Goal: Task Accomplishment & Management: Use online tool/utility

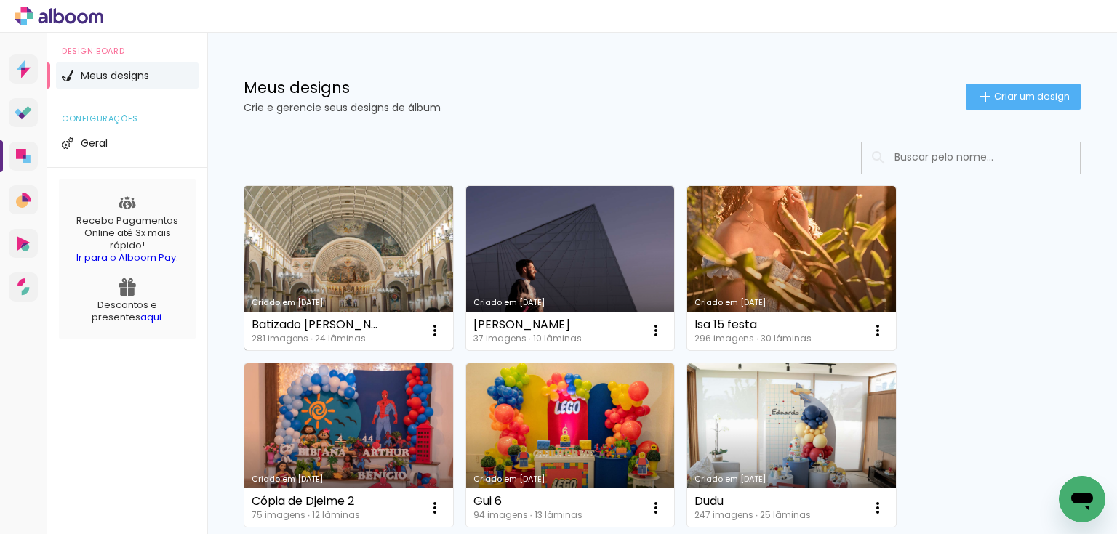
click at [353, 258] on link "Criado em [DATE]" at bounding box center [348, 268] width 209 height 164
